Goal: Book appointment/travel/reservation

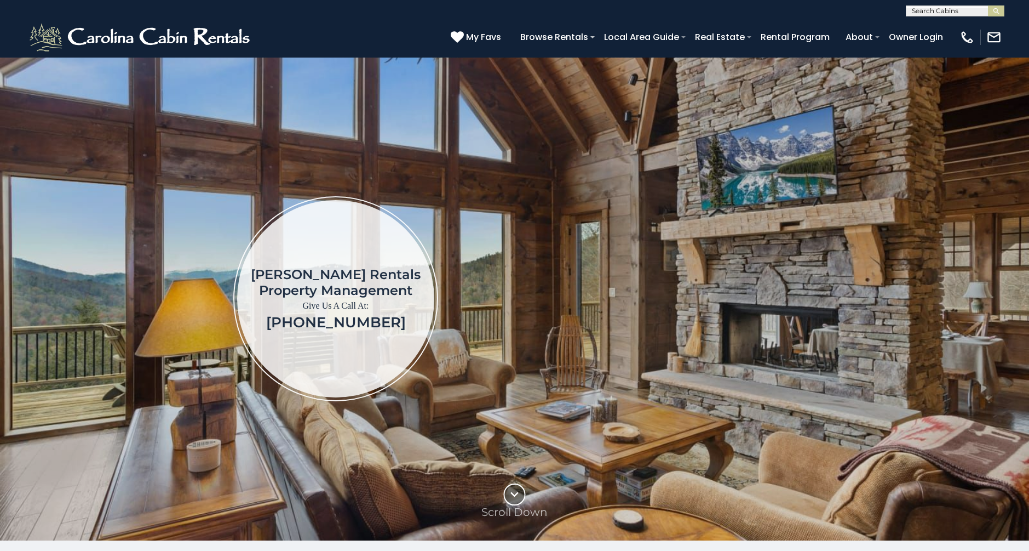
scroll to position [1, 0]
click at [914, 15] on input "text" at bounding box center [955, 12] width 96 height 11
type input "******"
click at [927, 28] on em "Montal" at bounding box center [925, 26] width 27 height 10
click at [995, 9] on img "submit" at bounding box center [997, 11] width 8 height 8
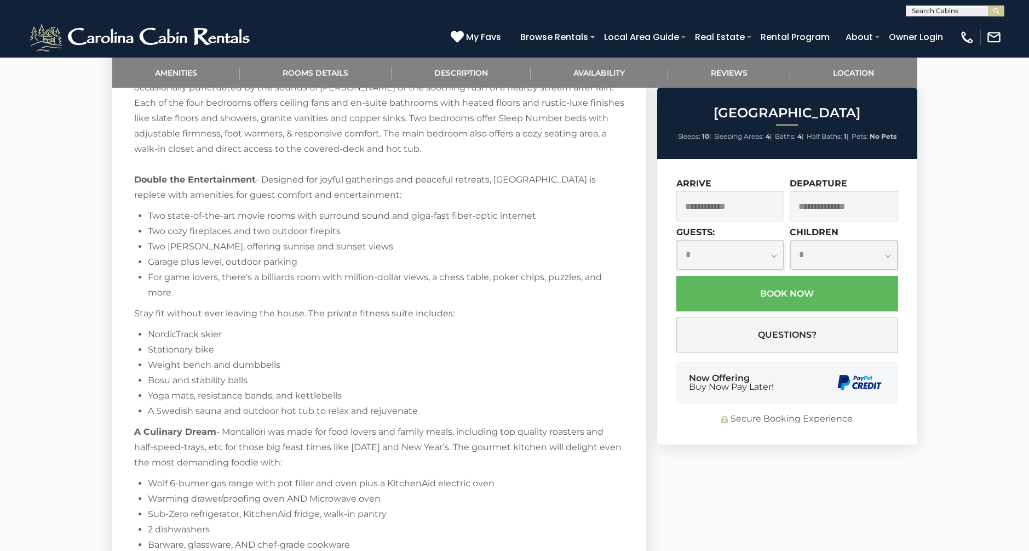
scroll to position [1688, 0]
